Goal: Task Accomplishment & Management: Use online tool/utility

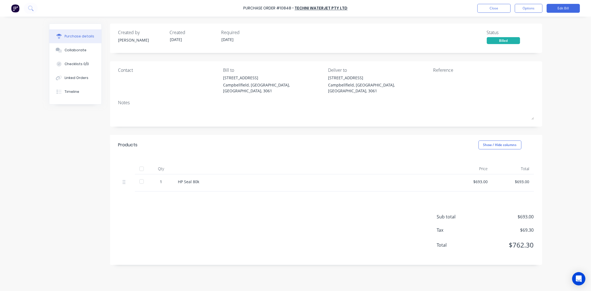
click at [488, 7] on button "Close" at bounding box center [493, 8] width 33 height 9
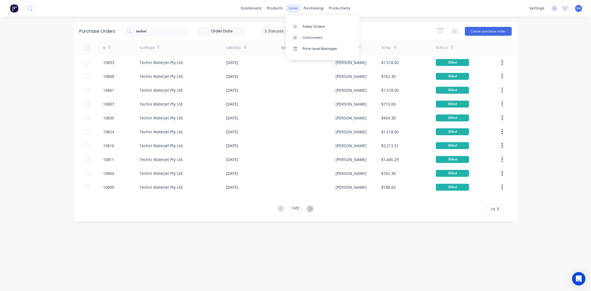
click at [297, 11] on div "sales" at bounding box center [292, 8] width 15 height 8
click at [310, 24] on div "Sales Orders" at bounding box center [313, 26] width 23 height 5
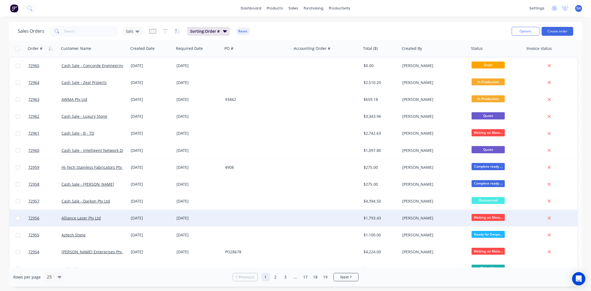
click at [179, 217] on div "[DATE]" at bounding box center [198, 218] width 44 height 6
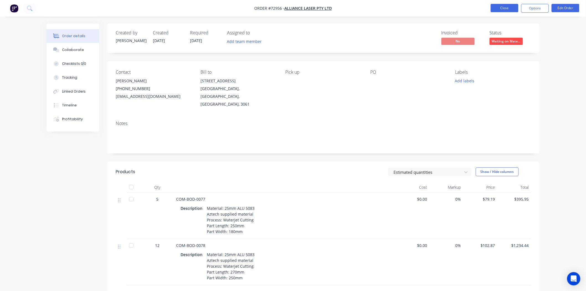
click at [501, 10] on button "Close" at bounding box center [505, 8] width 28 height 8
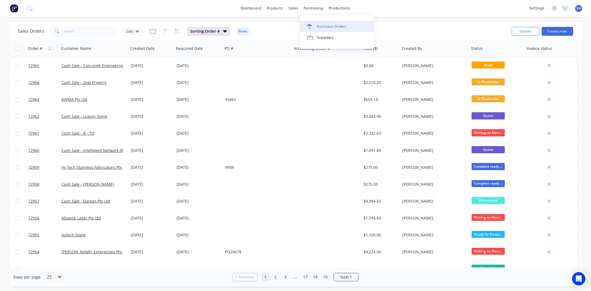
click at [320, 25] on div "Purchase Orders" at bounding box center [331, 26] width 29 height 5
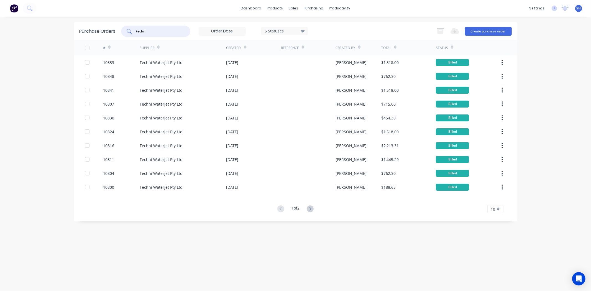
drag, startPoint x: 156, startPoint y: 31, endPoint x: 135, endPoint y: 32, distance: 21.1
click at [135, 32] on div "techni" at bounding box center [155, 31] width 69 height 11
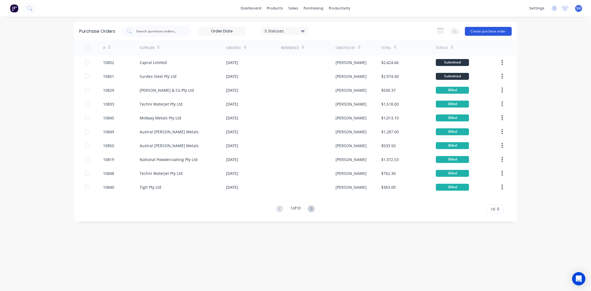
click at [482, 30] on button "Create purchase order" at bounding box center [488, 31] width 47 height 9
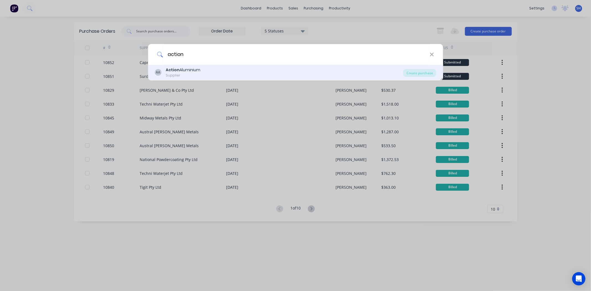
type input "action"
click at [187, 73] on div "Supplier" at bounding box center [183, 75] width 35 height 5
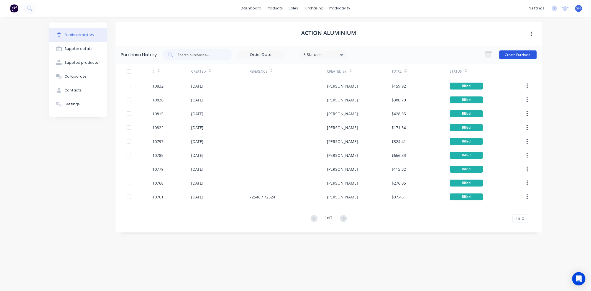
click at [522, 53] on button "Create Purchase" at bounding box center [517, 54] width 37 height 9
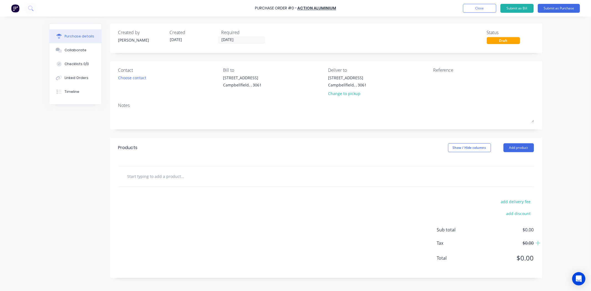
click at [192, 173] on input "text" at bounding box center [182, 176] width 111 height 11
paste input "25mm ALU 5083"
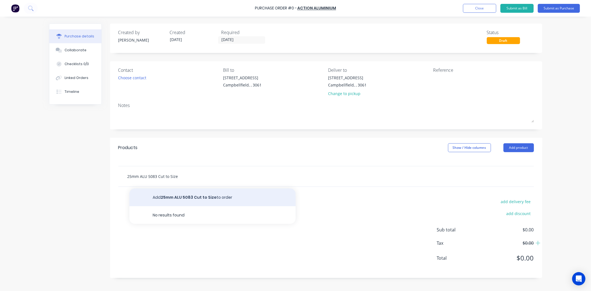
type input "25mm ALU 5083 Cut to Size"
click at [200, 198] on button "Add 25mm ALU 5083 Cut to Size to order" at bounding box center [212, 197] width 166 height 18
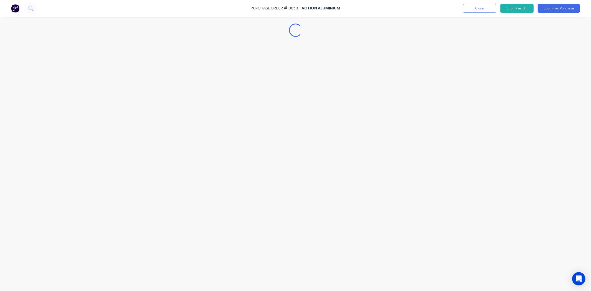
click at [178, 198] on div "Loading..." at bounding box center [295, 137] width 504 height 263
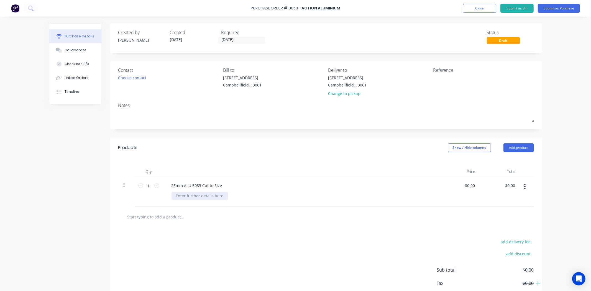
click at [178, 198] on div at bounding box center [199, 196] width 56 height 8
click at [193, 202] on div "25mm ALU 5083 Cut to Size" at bounding box center [301, 192] width 277 height 30
click at [192, 197] on div at bounding box center [199, 196] width 56 height 8
paste div
click at [469, 187] on input "0.00" at bounding box center [469, 185] width 13 height 8
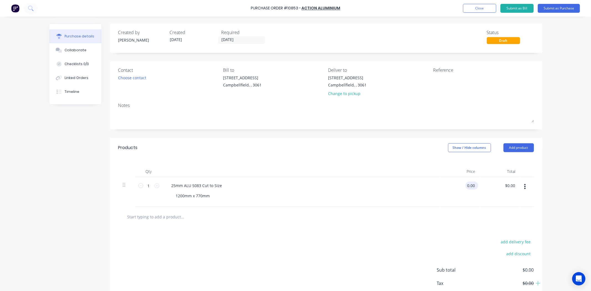
click at [469, 187] on input "0.00" at bounding box center [470, 185] width 11 height 8
type input "$813.44"
click at [323, 250] on div "add delivery fee add discount Sub total $813.44 Tax $81.34 Total $894.78" at bounding box center [326, 272] width 432 height 91
click at [546, 11] on button "Submit as Purchase" at bounding box center [558, 8] width 42 height 9
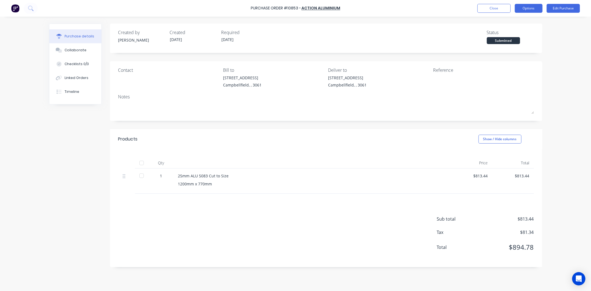
click at [521, 11] on button "Options" at bounding box center [528, 8] width 28 height 9
click at [506, 23] on div "Print / Email" at bounding box center [516, 23] width 43 height 8
click at [506, 34] on div "With pricing" at bounding box center [516, 34] width 43 height 8
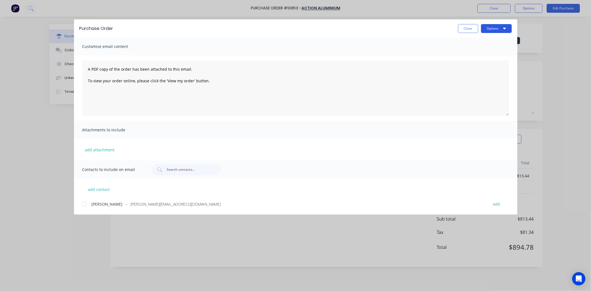
click at [496, 30] on button "Options" at bounding box center [496, 28] width 31 height 9
click at [490, 52] on div "Print" at bounding box center [485, 54] width 43 height 8
click at [461, 32] on button "Close" at bounding box center [468, 28] width 20 height 9
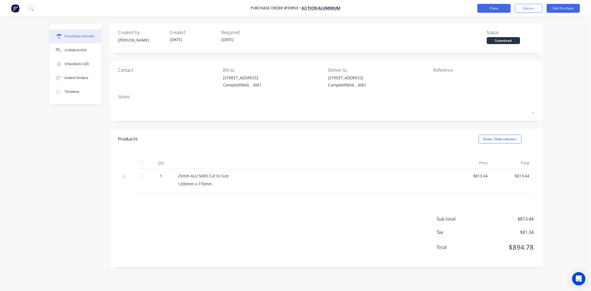
click at [491, 11] on button "Close" at bounding box center [493, 8] width 33 height 9
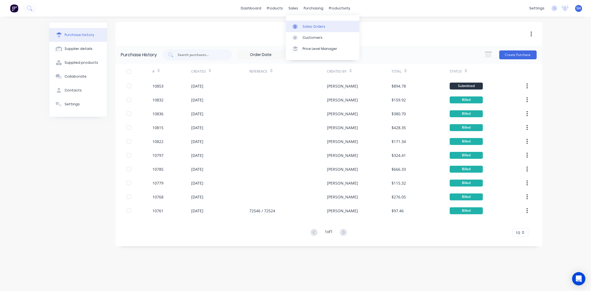
click at [305, 23] on link "Sales Orders" at bounding box center [322, 26] width 73 height 11
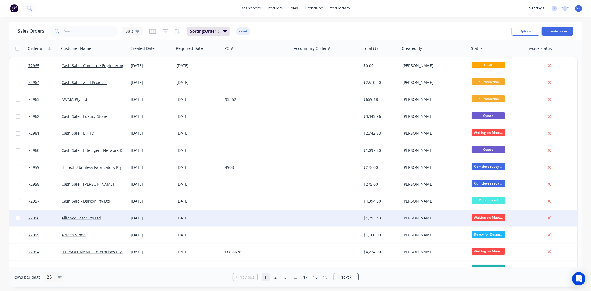
click at [217, 220] on div "[DATE]" at bounding box center [198, 218] width 44 height 6
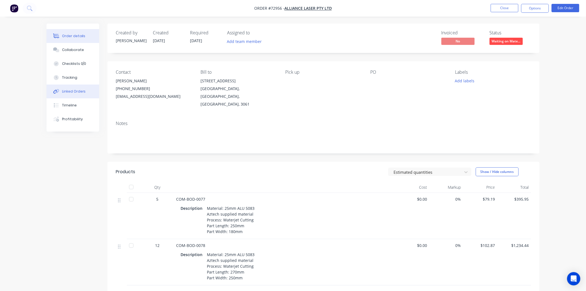
click at [76, 92] on div "Linked Orders" at bounding box center [74, 91] width 24 height 5
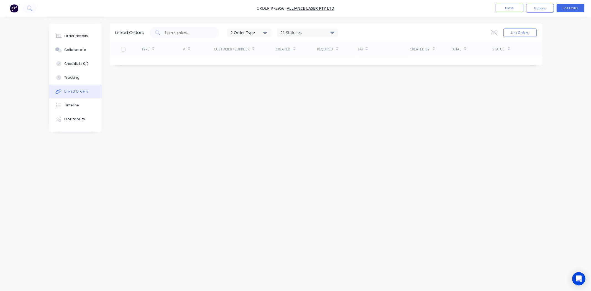
click at [263, 32] on div "2 Order Type" at bounding box center [248, 33] width 37 height 6
click at [255, 46] on div "Sales" at bounding box center [250, 46] width 32 height 6
click at [264, 97] on div "Linked Orders 1 Order Type Purchase Sales 21 Statuses Sales Order Status All Ar…" at bounding box center [295, 135] width 493 height 223
click at [521, 32] on button "Link Orders" at bounding box center [519, 33] width 33 height 8
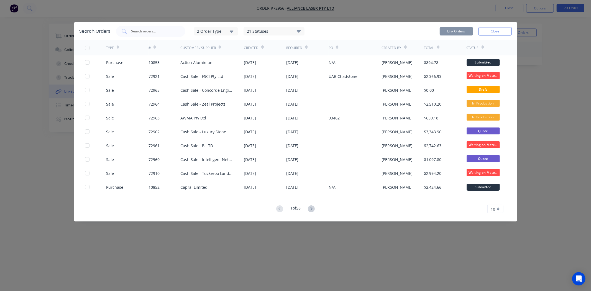
click at [226, 33] on div "2 Order Type" at bounding box center [215, 31] width 37 height 6
click at [222, 47] on div "Sales" at bounding box center [216, 45] width 32 height 6
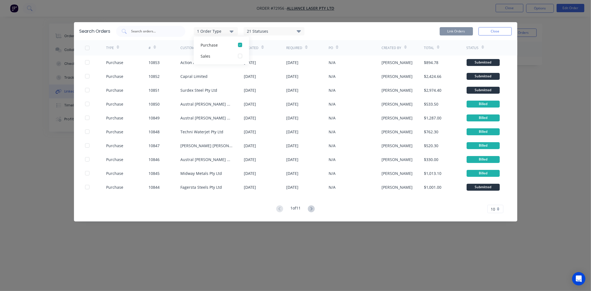
click at [348, 34] on div "1 Order Type Purchase Sales 21 Statuses Sales Order Status All Archived Draft Q…" at bounding box center [313, 31] width 395 height 11
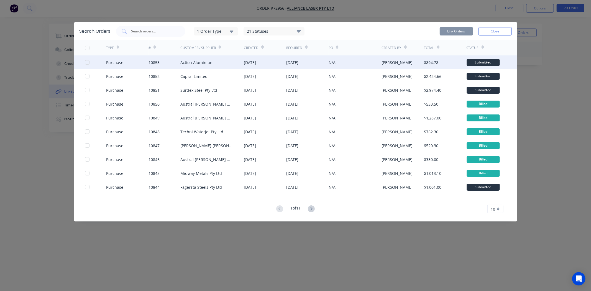
click at [86, 63] on div at bounding box center [87, 62] width 11 height 11
click at [451, 31] on button "Link Orders" at bounding box center [455, 31] width 33 height 8
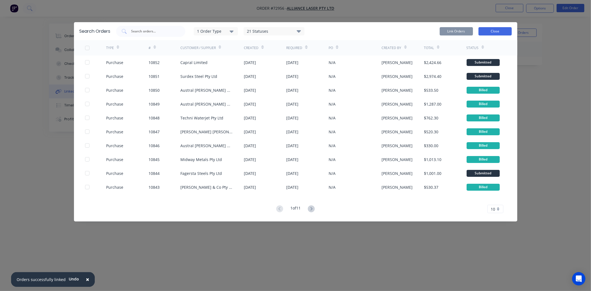
click at [496, 31] on button "Close" at bounding box center [494, 31] width 33 height 8
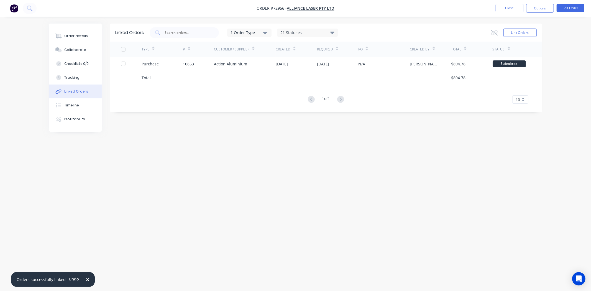
click at [299, 159] on div "Linked Orders 1 Order Type 21 Statuses Sales Order Status All Archived Draft Qu…" at bounding box center [295, 135] width 493 height 223
click at [505, 10] on button "Close" at bounding box center [509, 8] width 28 height 8
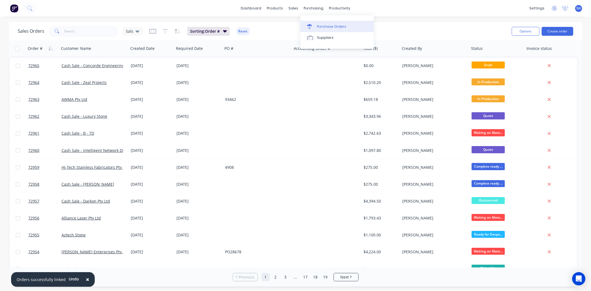
click at [316, 24] on link "Purchase Orders" at bounding box center [336, 26] width 73 height 11
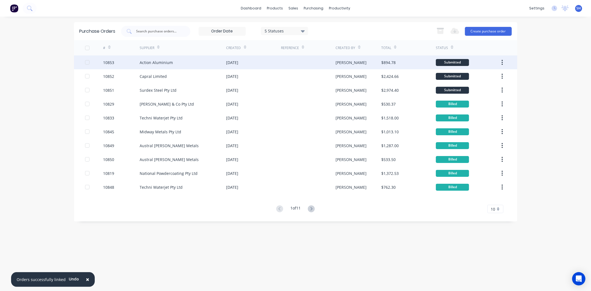
click at [228, 59] on div "[DATE]" at bounding box center [253, 62] width 55 height 14
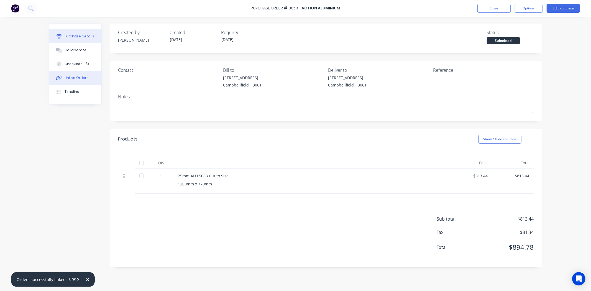
click at [71, 79] on div "Linked Orders" at bounding box center [77, 77] width 24 height 5
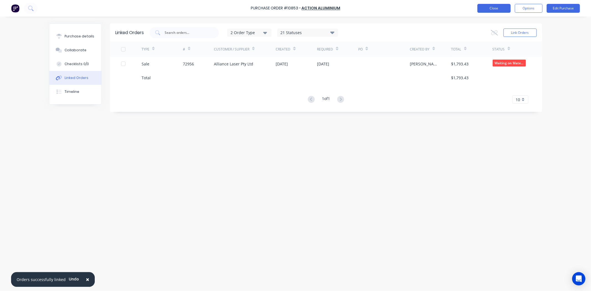
click at [491, 7] on button "Close" at bounding box center [493, 8] width 33 height 9
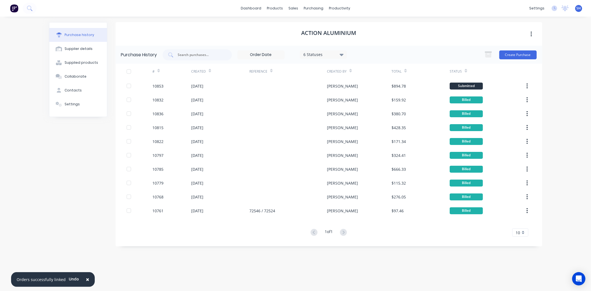
click at [86, 279] on span "×" at bounding box center [87, 279] width 3 height 8
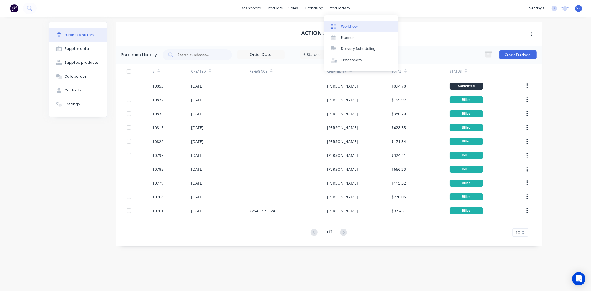
click at [347, 24] on div "Workflow" at bounding box center [349, 26] width 17 height 5
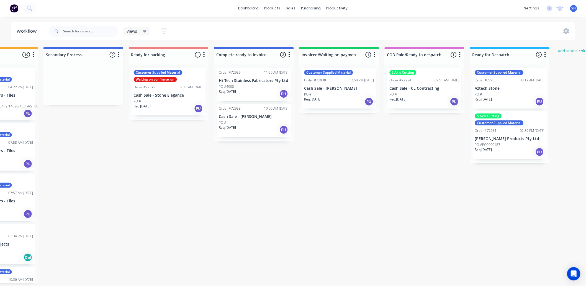
scroll to position [0, 312]
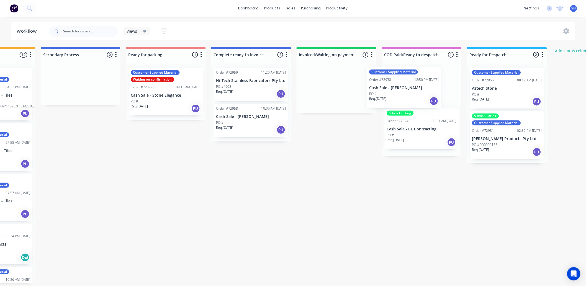
drag, startPoint x: 337, startPoint y: 101, endPoint x: 415, endPoint y: 98, distance: 77.6
click at [415, 98] on div "Submitted 1 Status colour #273444 hex #273444 Save Cancel Summaries Total order…" at bounding box center [186, 165] width 1004 height 236
click at [393, 230] on div "Submitted 1 Status colour #273444 hex #273444 Save Cancel Summaries Total order…" at bounding box center [186, 165] width 1004 height 236
